Goal: Navigation & Orientation: Understand site structure

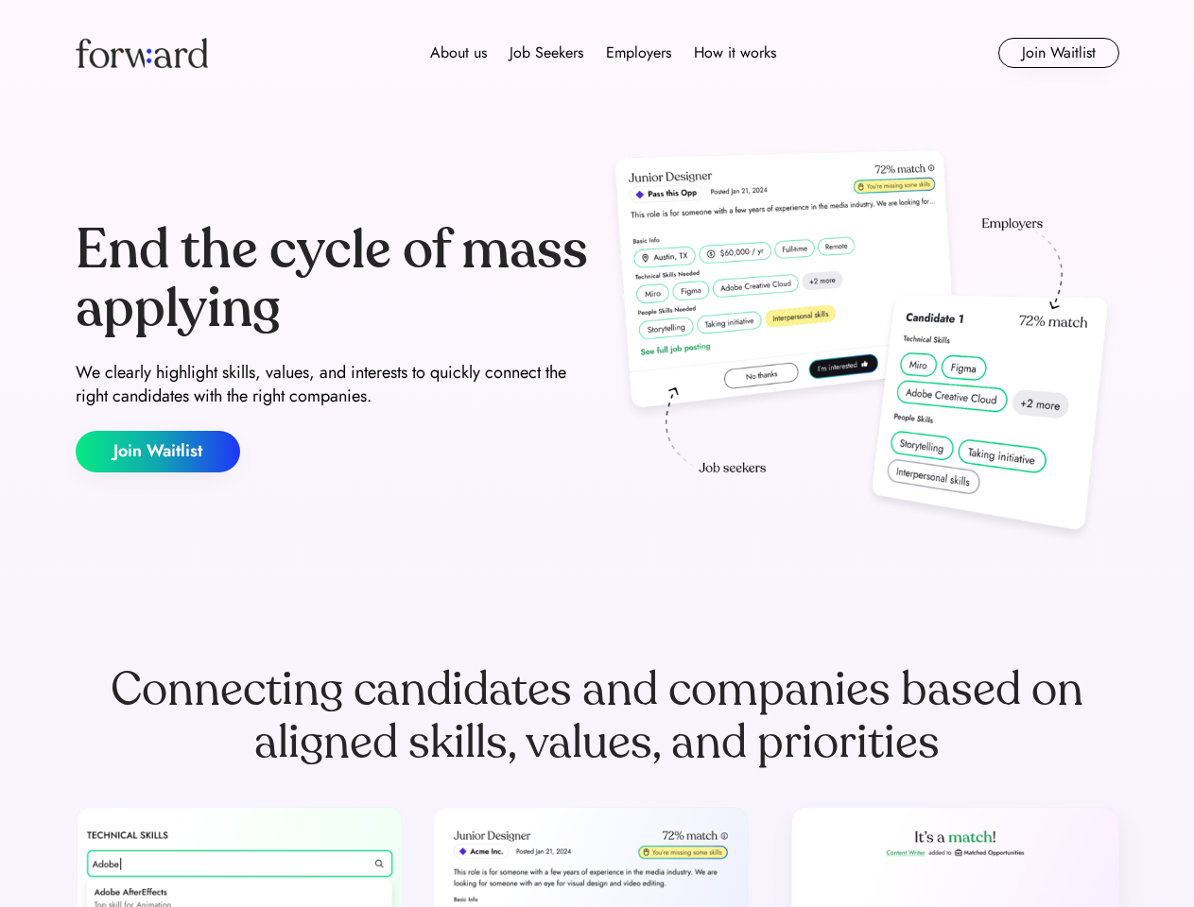
click at [596, 454] on div "End the cycle of mass applying We clearly highlight skills, values, and interes…" at bounding box center [598, 347] width 1044 height 406
click at [597, 53] on div "About us Job Seekers Employers How it works" at bounding box center [603, 53] width 745 height 23
click at [142, 53] on img at bounding box center [142, 53] width 132 height 30
click at [603, 53] on div "About us Job Seekers Employers How it works" at bounding box center [603, 53] width 745 height 23
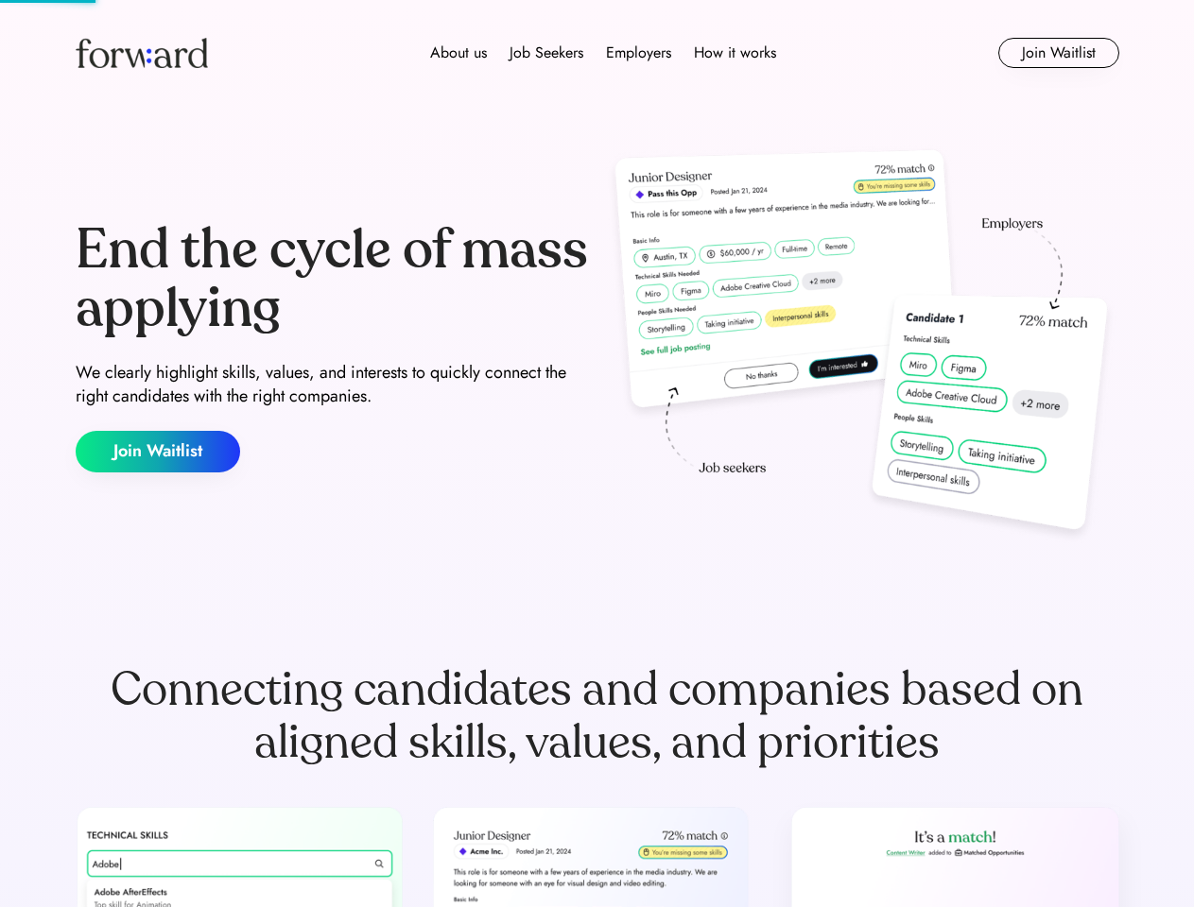
click at [458, 53] on div "About us" at bounding box center [458, 53] width 57 height 23
click at [546, 53] on div "Job Seekers" at bounding box center [546, 53] width 74 height 23
click at [638, 53] on div "Employers" at bounding box center [638, 53] width 65 height 23
click at [733, 53] on div "How it works" at bounding box center [735, 53] width 82 height 23
click at [1058, 53] on button "Join Waitlist" at bounding box center [1058, 53] width 121 height 30
